Goal: Task Accomplishment & Management: Use online tool/utility

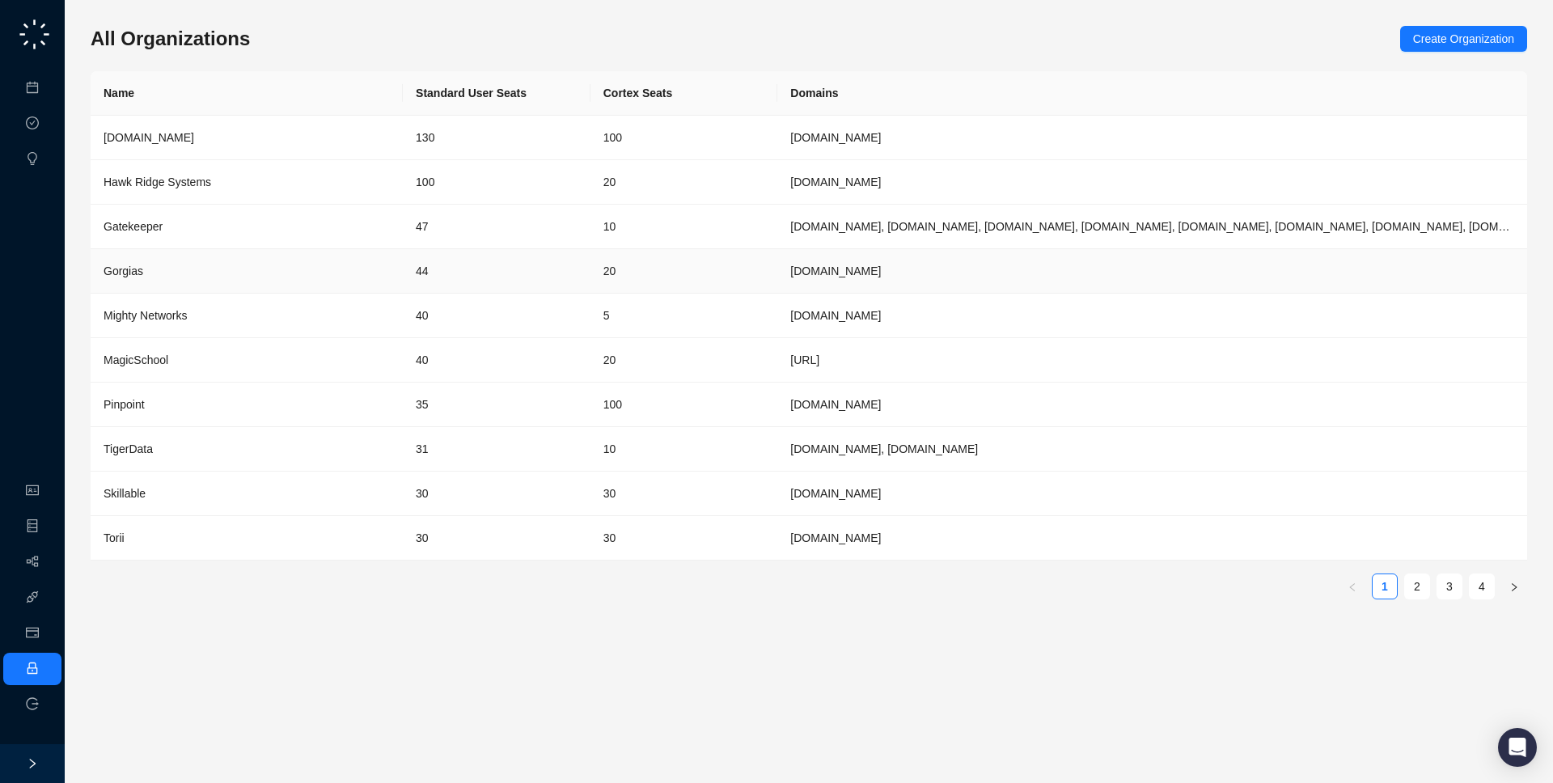
click at [499, 268] on td "44" at bounding box center [497, 271] width 188 height 44
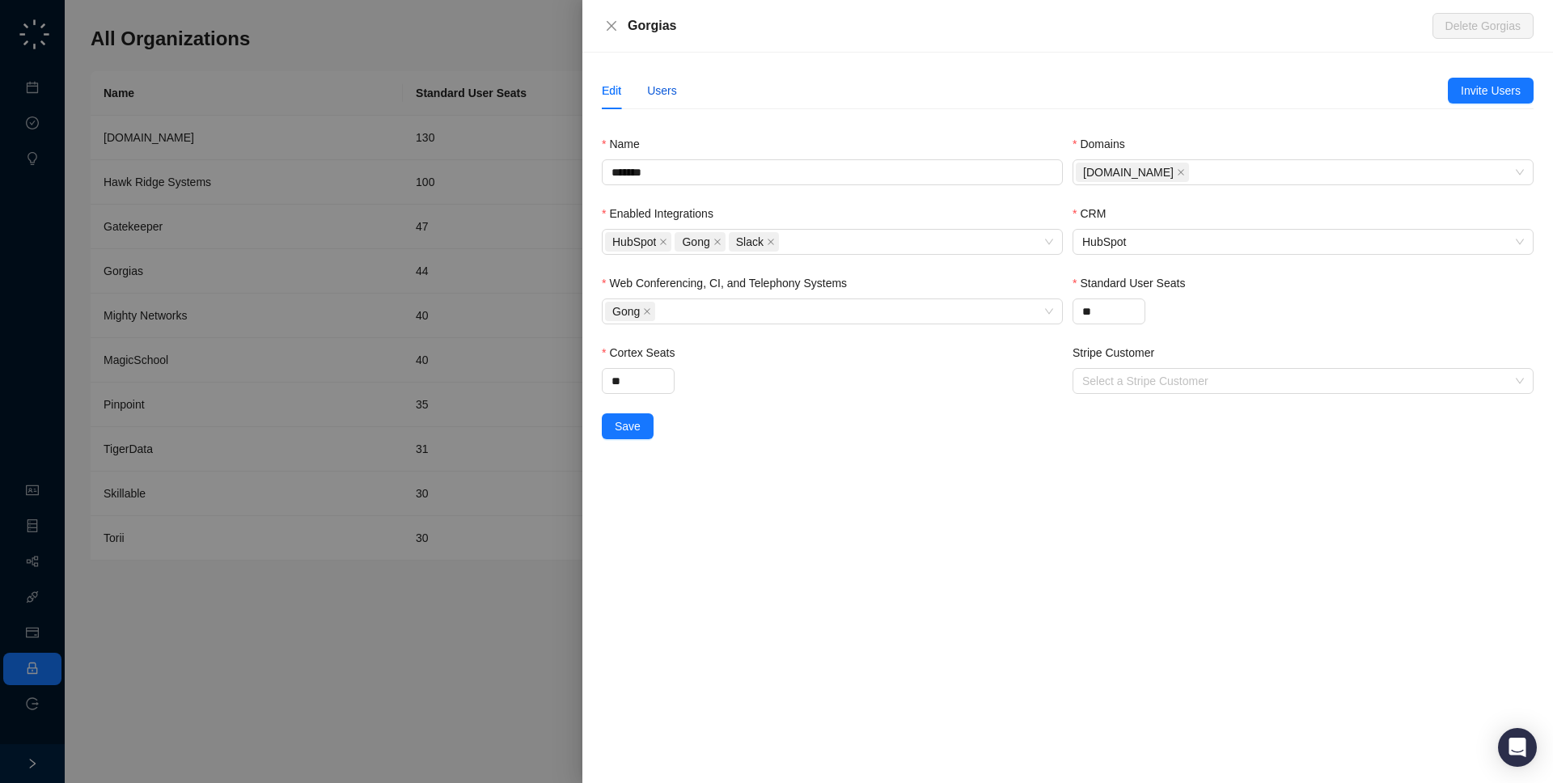
click at [661, 89] on div "Users" at bounding box center [662, 91] width 30 height 18
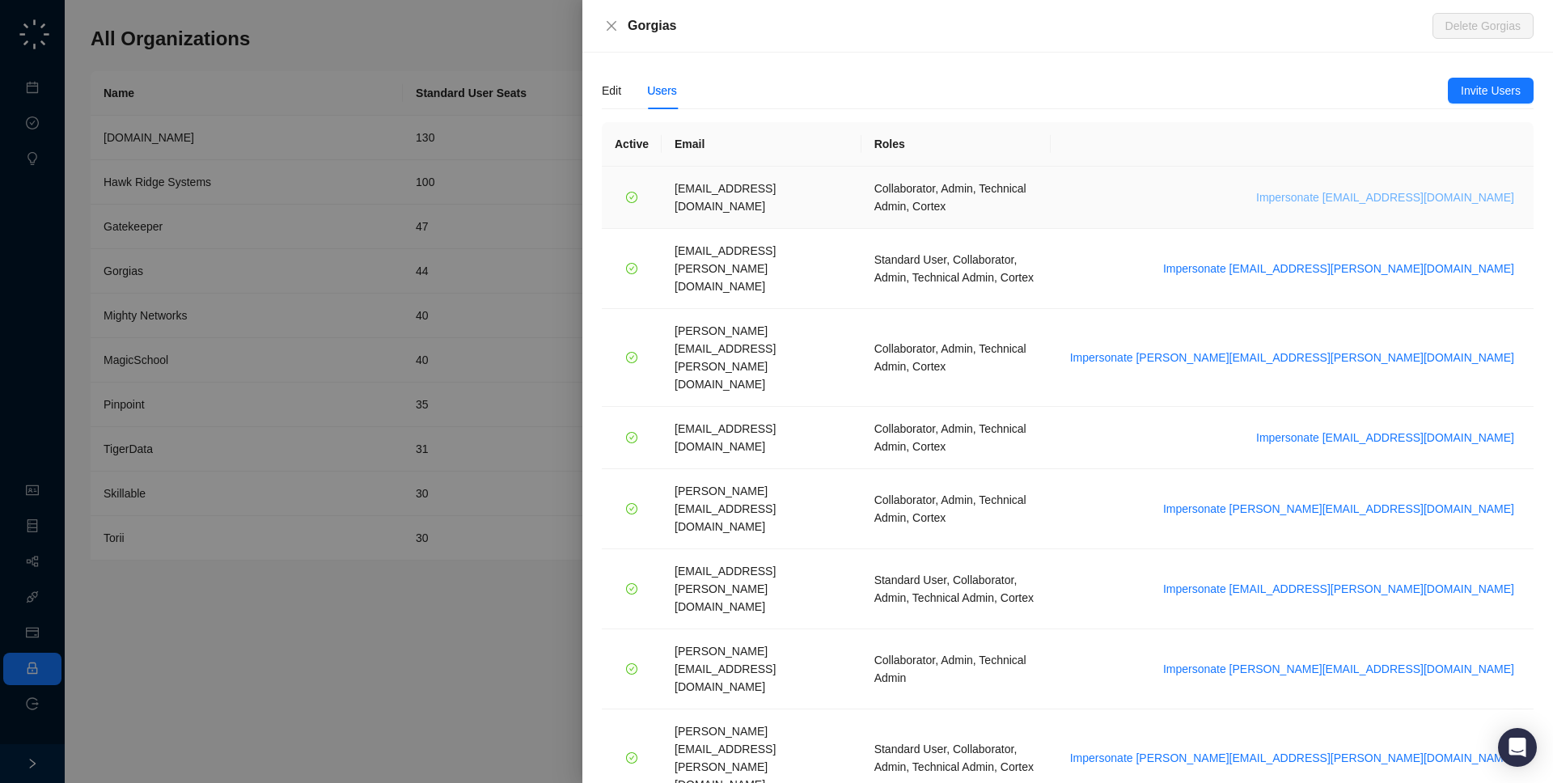
click at [1397, 188] on span "Impersonate [EMAIL_ADDRESS][DOMAIN_NAME]" at bounding box center [1385, 197] width 258 height 18
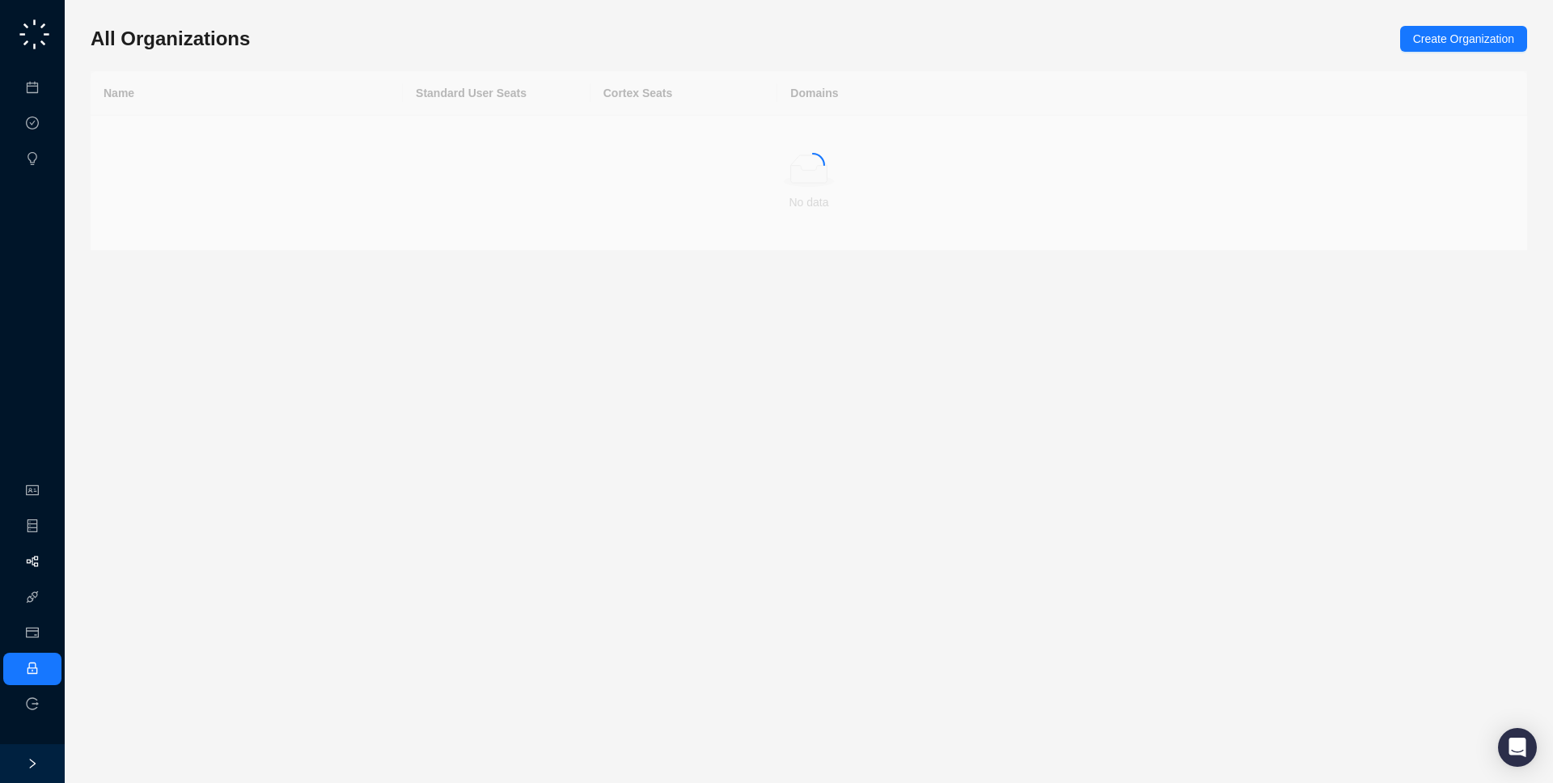
click at [47, 556] on link "Workflows" at bounding box center [73, 562] width 52 height 13
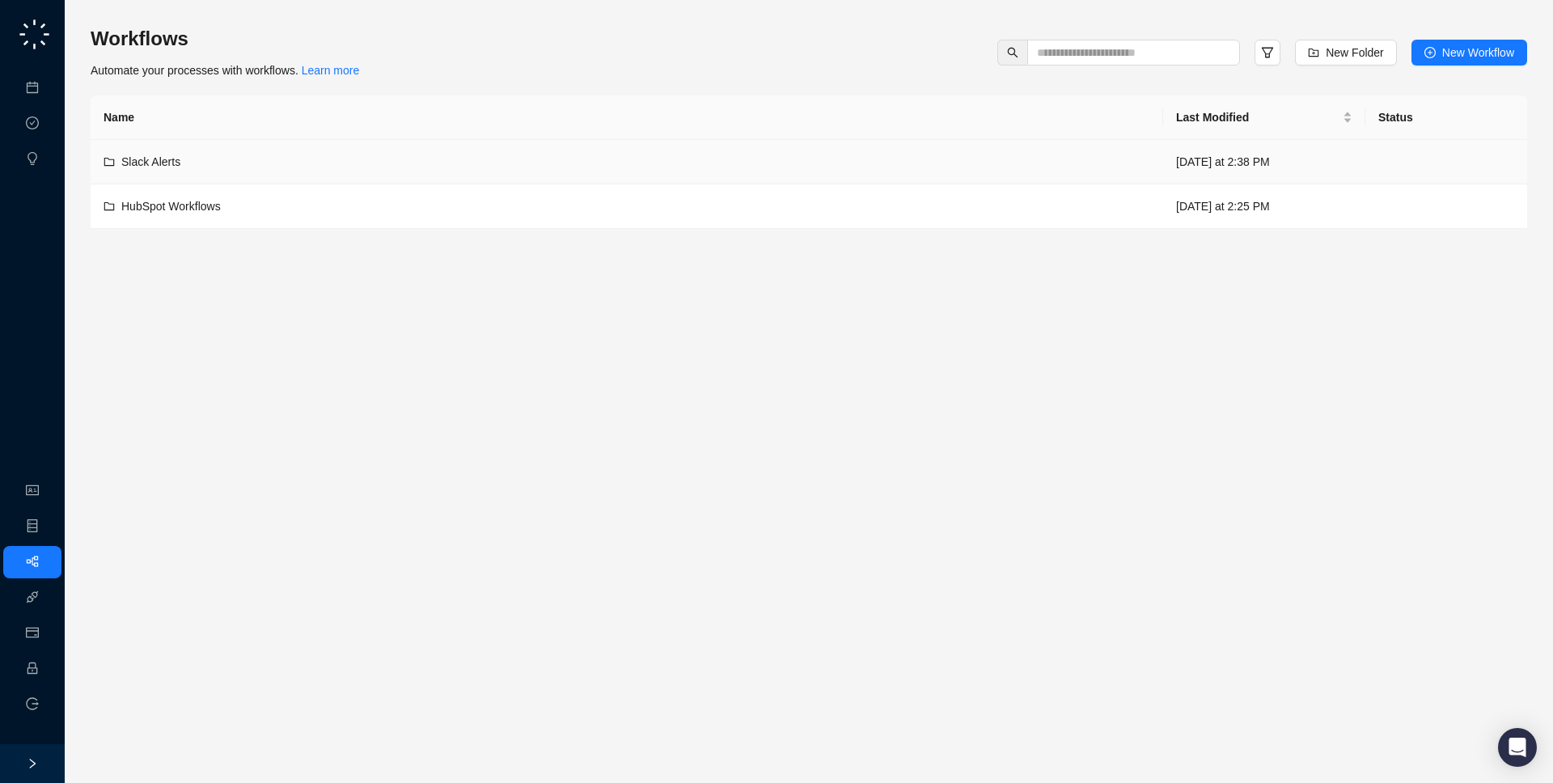
click at [768, 175] on td "Slack Alerts" at bounding box center [627, 162] width 1072 height 44
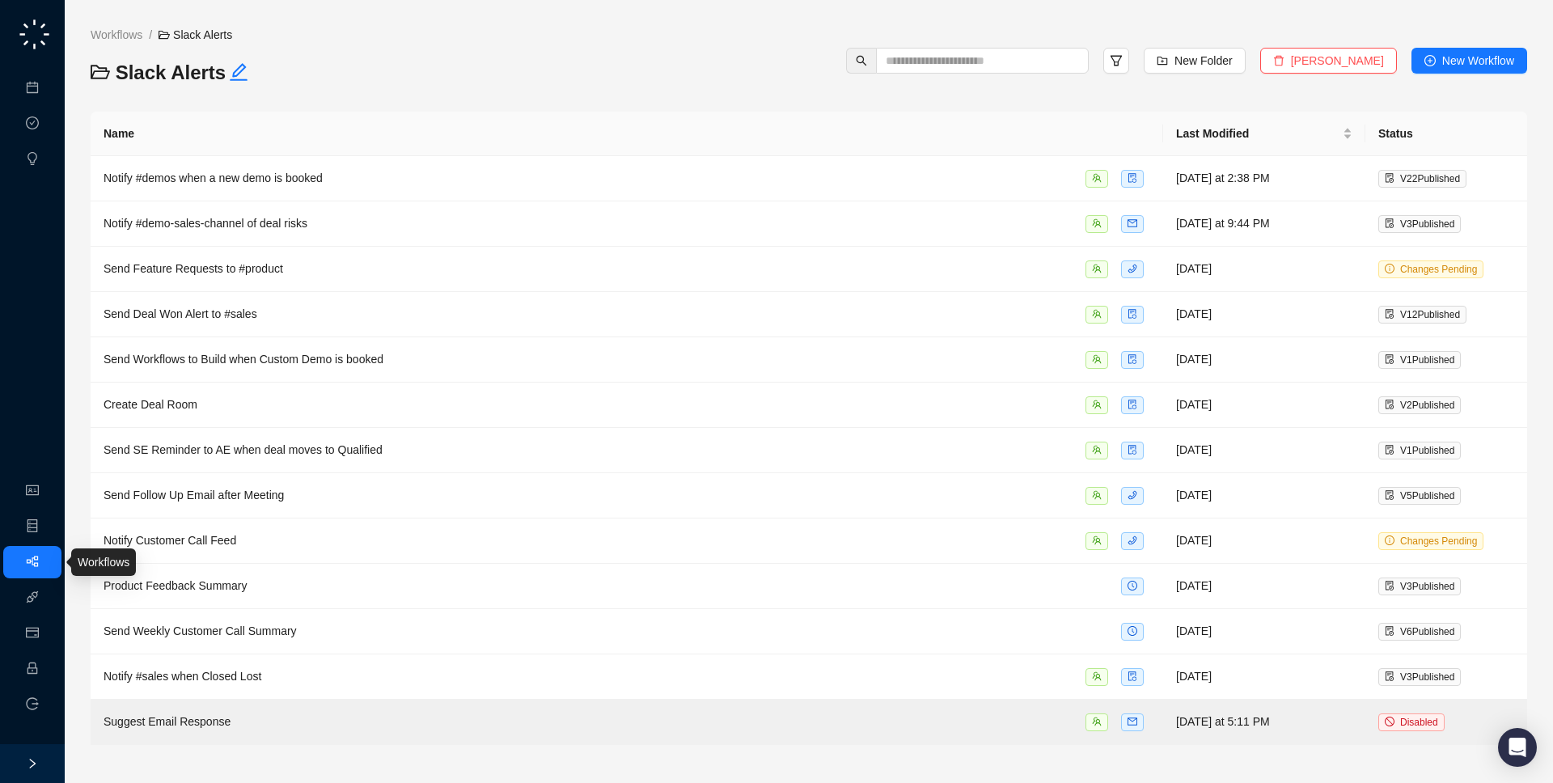
click at [47, 569] on link "Workflows" at bounding box center [73, 562] width 52 height 13
